Goal: Use online tool/utility

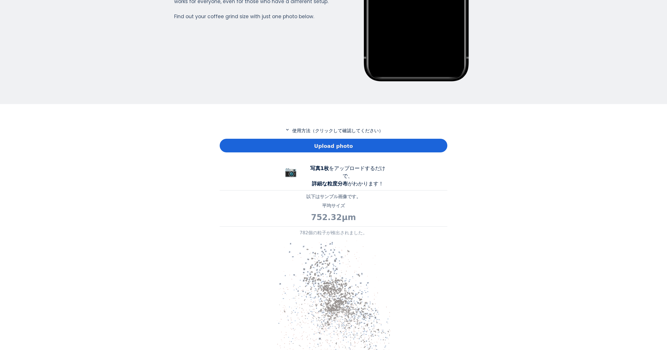
scroll to position [411, 228]
click at [256, 148] on div "Upload photo" at bounding box center [334, 146] width 228 height 14
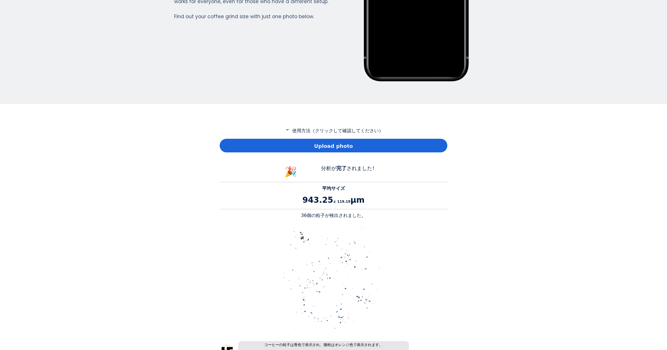
scroll to position [522, 228]
click at [306, 216] on p "36個の粒子が検出されました。" at bounding box center [334, 215] width 228 height 7
copy p "36"
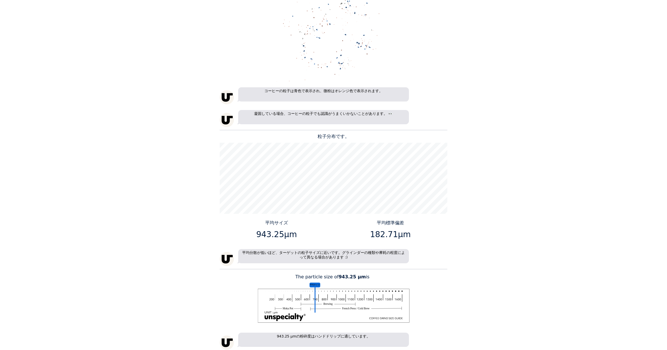
scroll to position [512, 0]
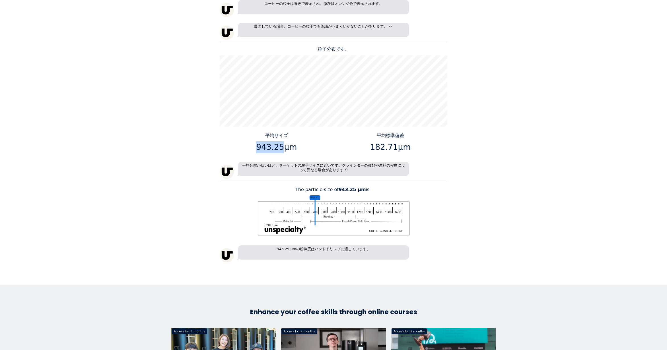
drag, startPoint x: 280, startPoint y: 147, endPoint x: 259, endPoint y: 148, distance: 21.4
click at [259, 148] on p "943.25μm" at bounding box center [277, 147] width 110 height 12
copy p "943.25"
drag, startPoint x: 393, startPoint y: 145, endPoint x: 373, endPoint y: 145, distance: 19.6
click at [373, 145] on p "182.71μm" at bounding box center [391, 147] width 110 height 12
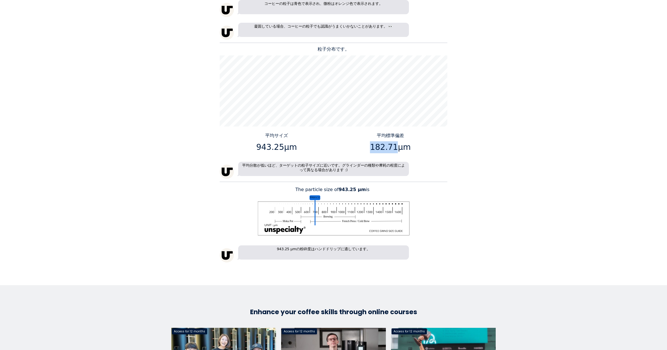
copy p "182.71"
